Goal: Check status

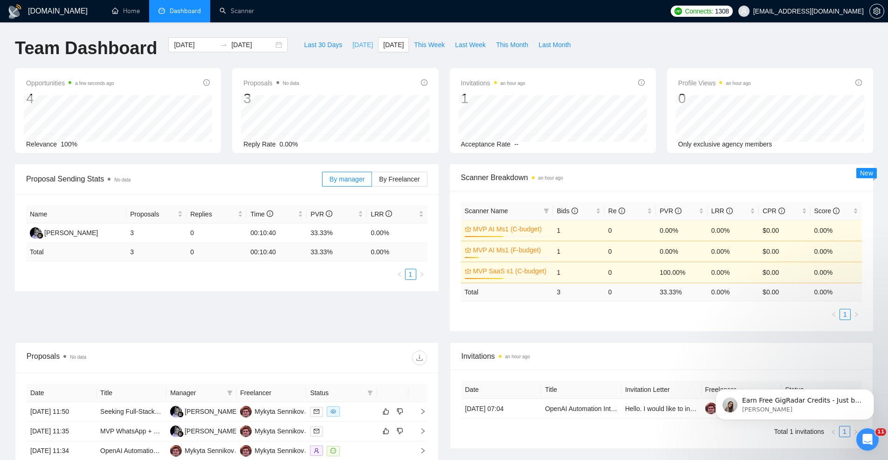
click at [362, 45] on span "[DATE]" at bounding box center [363, 45] width 21 height 10
type input "2025-08-22"
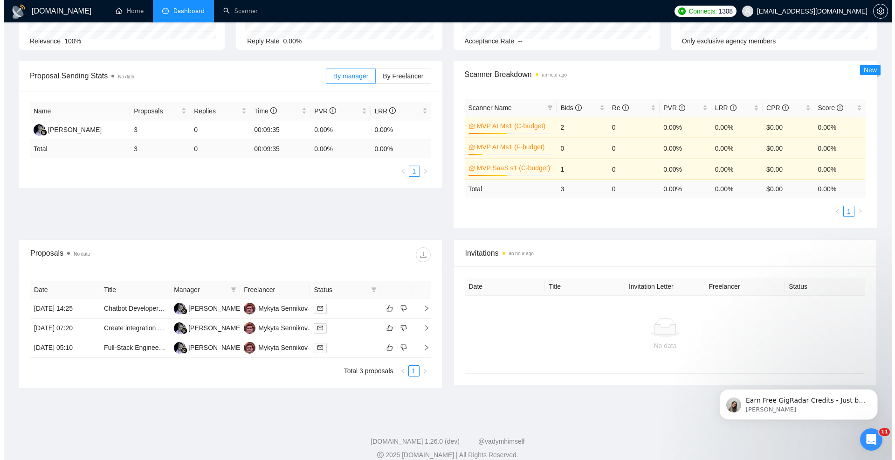
scroll to position [114, 0]
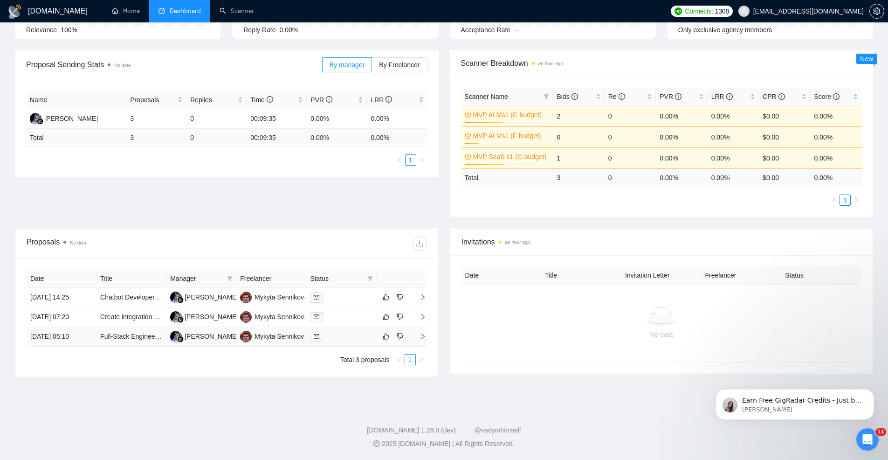
click at [343, 337] on div at bounding box center [341, 336] width 62 height 11
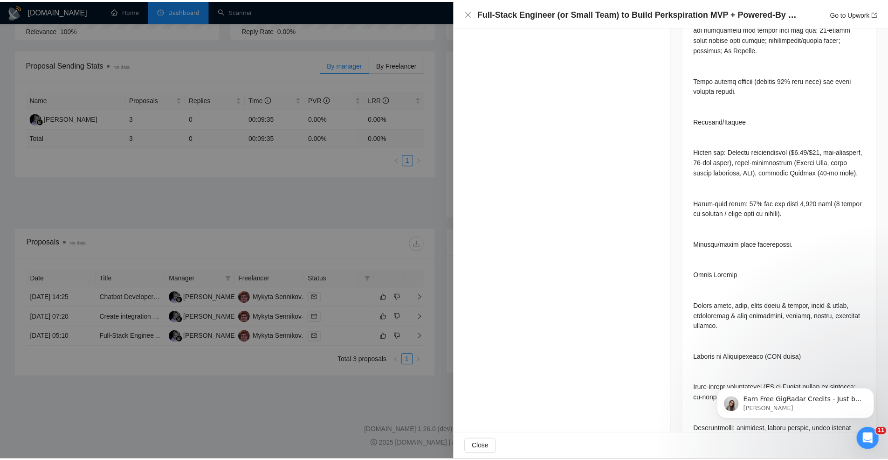
scroll to position [1028, 0]
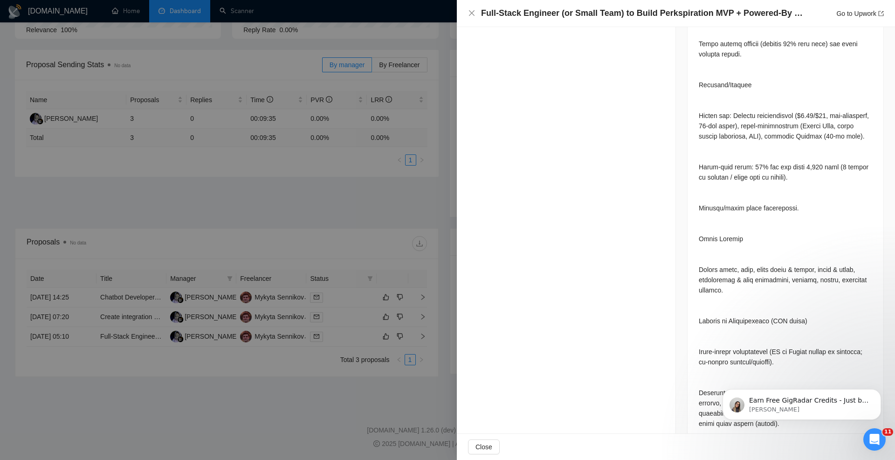
click at [428, 205] on div at bounding box center [447, 230] width 895 height 460
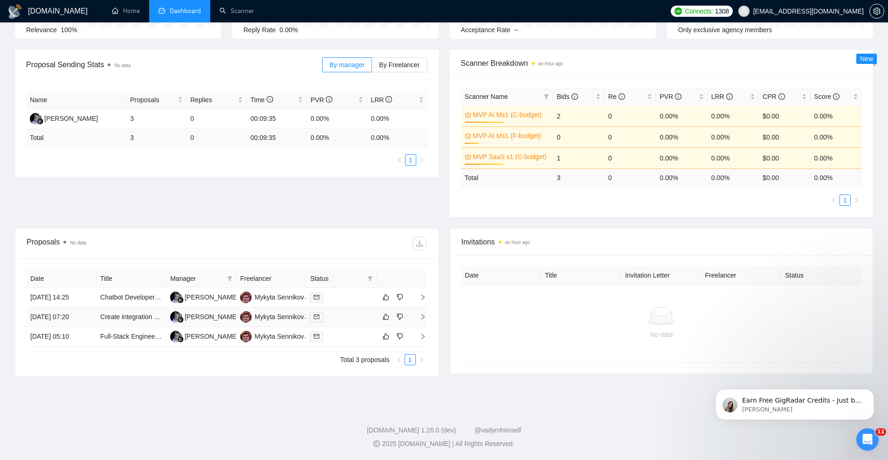
click at [342, 318] on div at bounding box center [341, 317] width 62 height 11
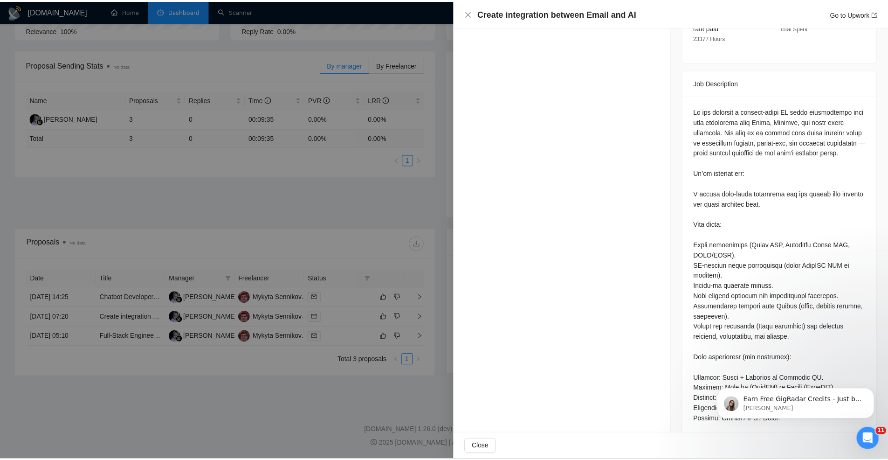
scroll to position [462, 0]
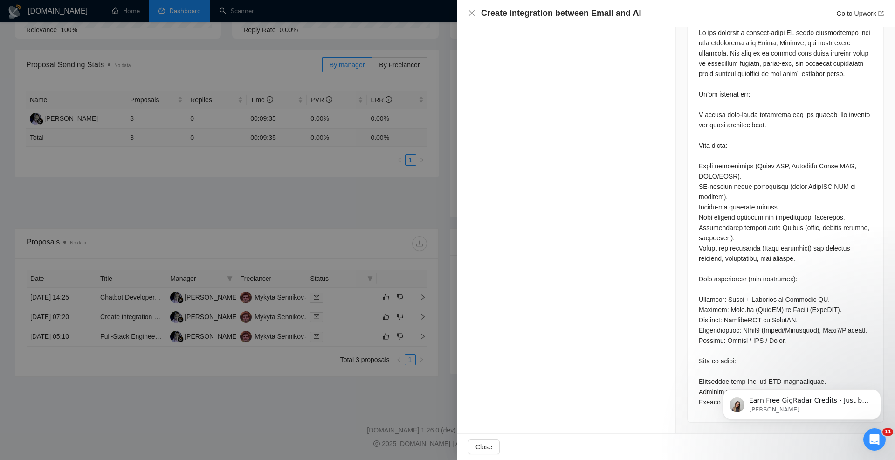
click at [429, 255] on div at bounding box center [447, 230] width 895 height 460
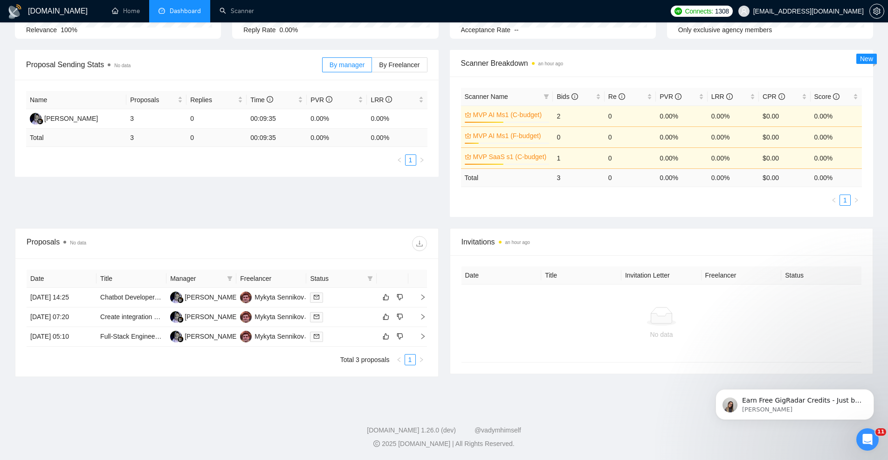
scroll to position [0, 0]
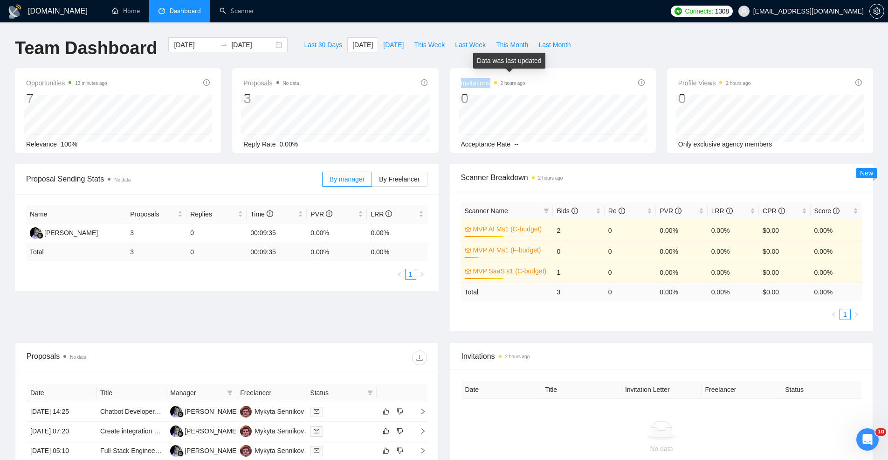
drag, startPoint x: 499, startPoint y: 83, endPoint x: 527, endPoint y: 82, distance: 28.5
click at [527, 82] on div "Invitations 2 hours ago 0" at bounding box center [553, 92] width 184 height 30
click at [525, 83] on div "Invitations 2 hours ago 0" at bounding box center [553, 92] width 184 height 30
drag, startPoint x: 495, startPoint y: 64, endPoint x: 540, endPoint y: 60, distance: 44.9
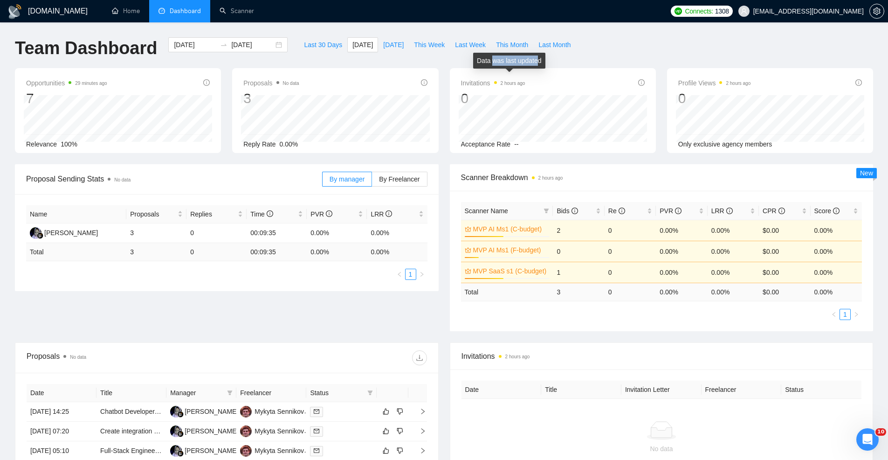
click at [540, 60] on div "Data was last updated" at bounding box center [509, 61] width 72 height 16
click at [634, 55] on div "Team Dashboard [DATE] [DATE] Last 30 Days [DATE] [DATE] This Week Last Week Thi…" at bounding box center [444, 52] width 870 height 31
